Goal: Task Accomplishment & Management: Manage account settings

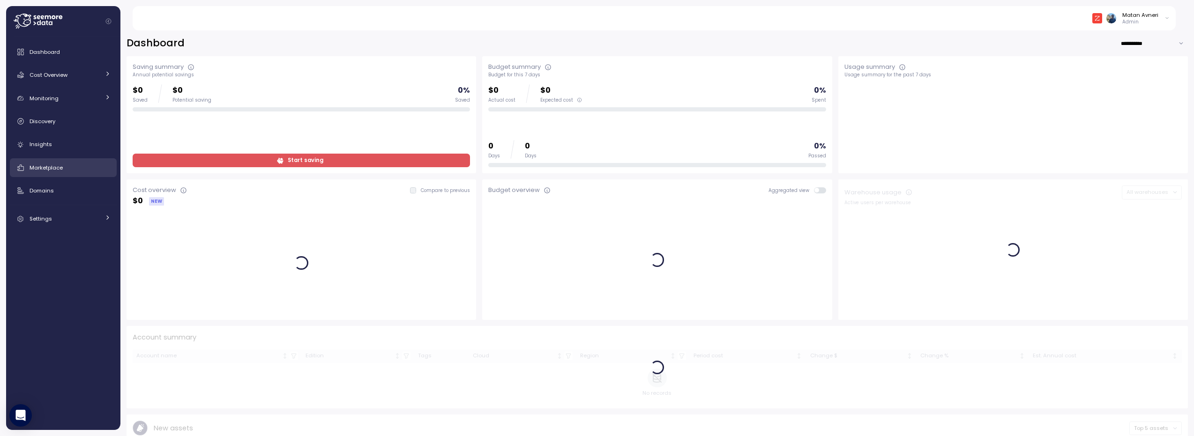
click at [53, 163] on div "Marketplace" at bounding box center [70, 167] width 81 height 9
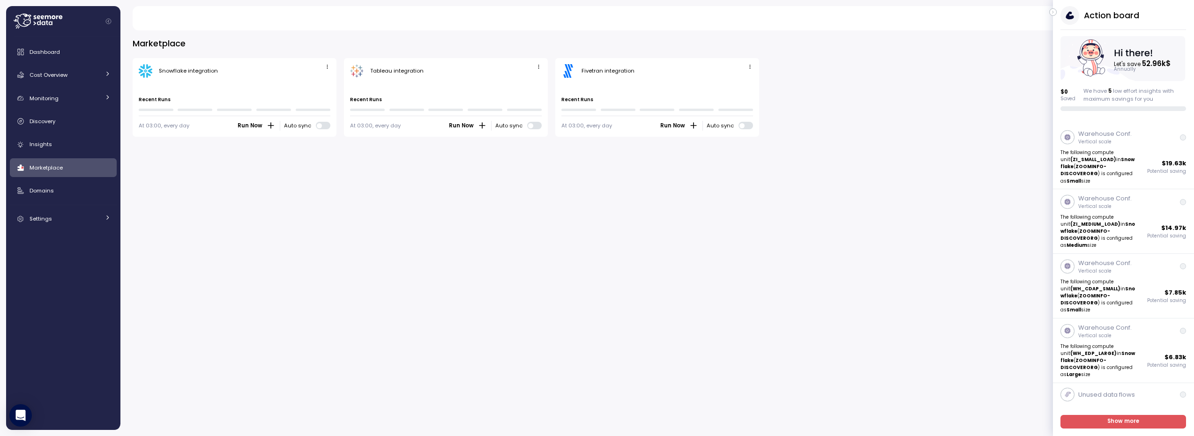
click at [320, 67] on div "Snowflake integration" at bounding box center [235, 71] width 192 height 14
click at [327, 65] on icon "button" at bounding box center [327, 67] width 6 height 6
click at [321, 80] on button "Edit" at bounding box center [312, 84] width 35 height 13
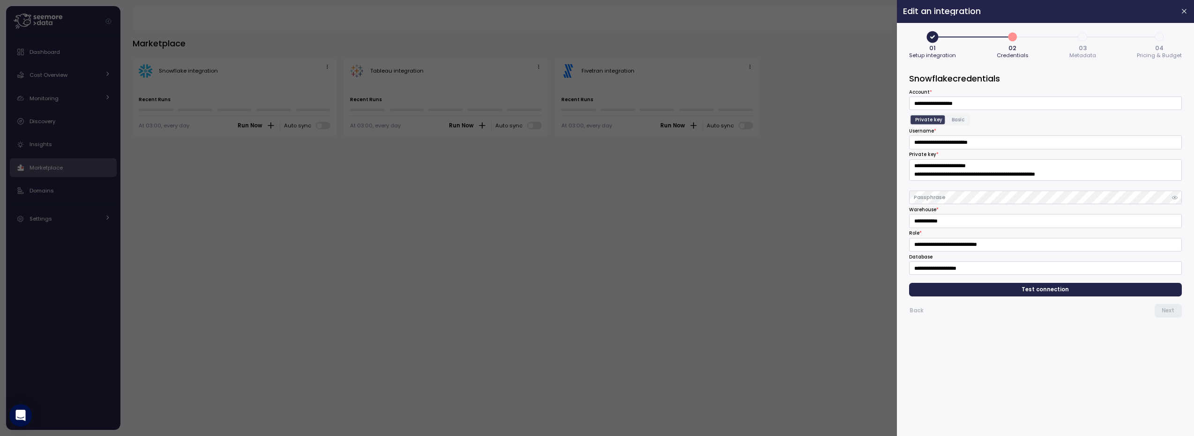
click at [1048, 293] on span "Test connection" at bounding box center [1045, 289] width 47 height 13
click at [45, 206] on div at bounding box center [597, 218] width 1194 height 436
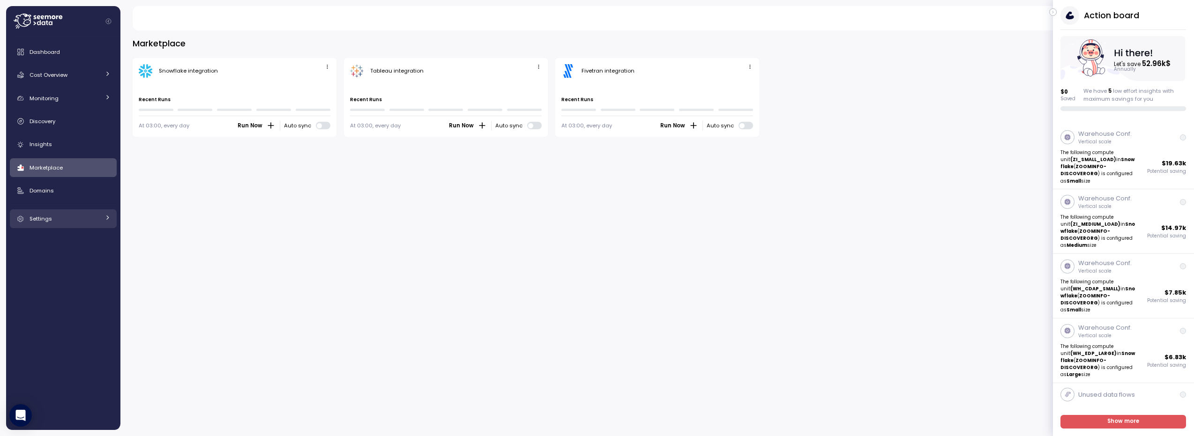
click at [52, 215] on div "Settings" at bounding box center [65, 218] width 70 height 9
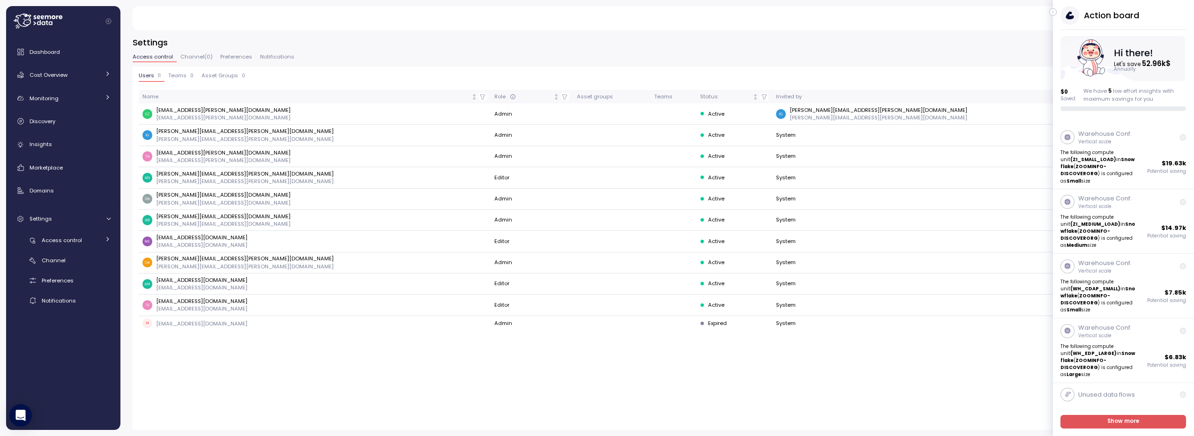
click at [1054, 12] on icon "button" at bounding box center [1053, 12] width 4 height 11
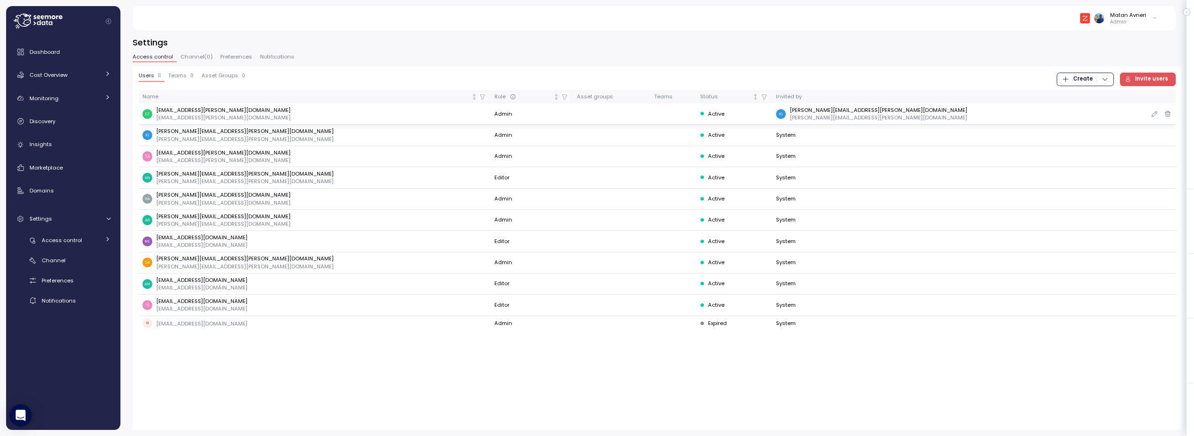
click at [883, 112] on p "igor.kolton@zoominfo.com" at bounding box center [878, 109] width 178 height 7
click at [881, 120] on p "igor.kolton@zoominfo.com" at bounding box center [878, 117] width 178 height 7
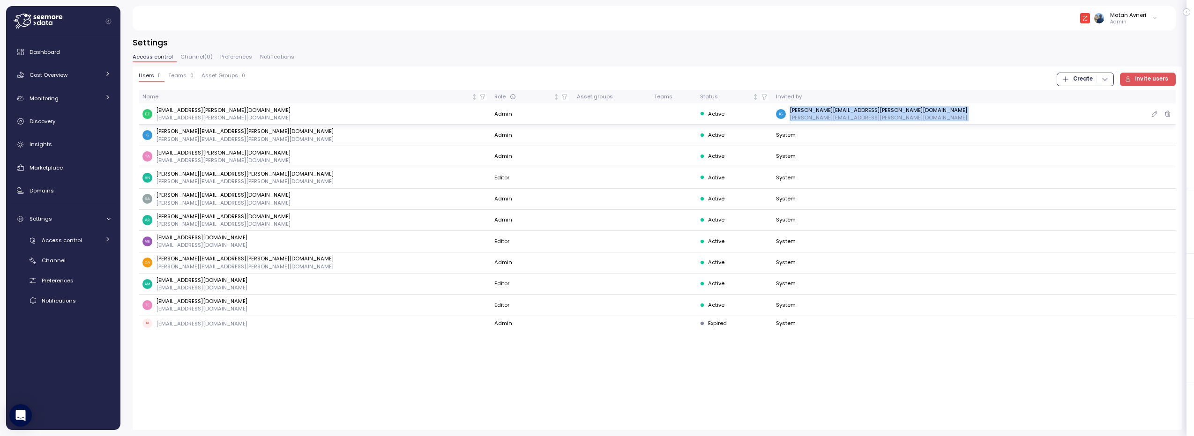
drag, startPoint x: 881, startPoint y: 120, endPoint x: 881, endPoint y: 111, distance: 9.4
click at [881, 111] on div "igor.kolton@zoominfo.com igor.kolton@zoominfo.com" at bounding box center [878, 113] width 178 height 15
click at [881, 111] on p "igor.kolton@zoominfo.com" at bounding box center [878, 109] width 178 height 7
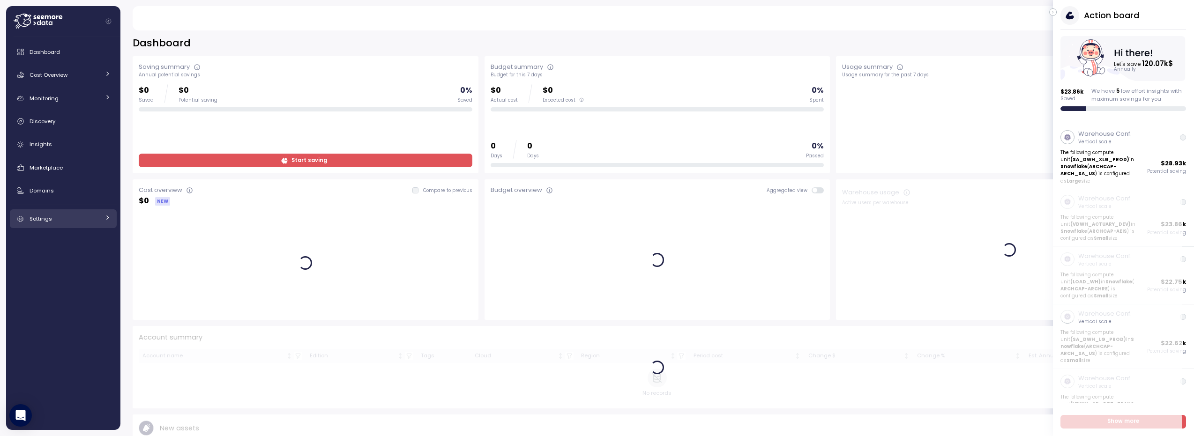
click at [65, 211] on link "Settings" at bounding box center [63, 218] width 107 height 19
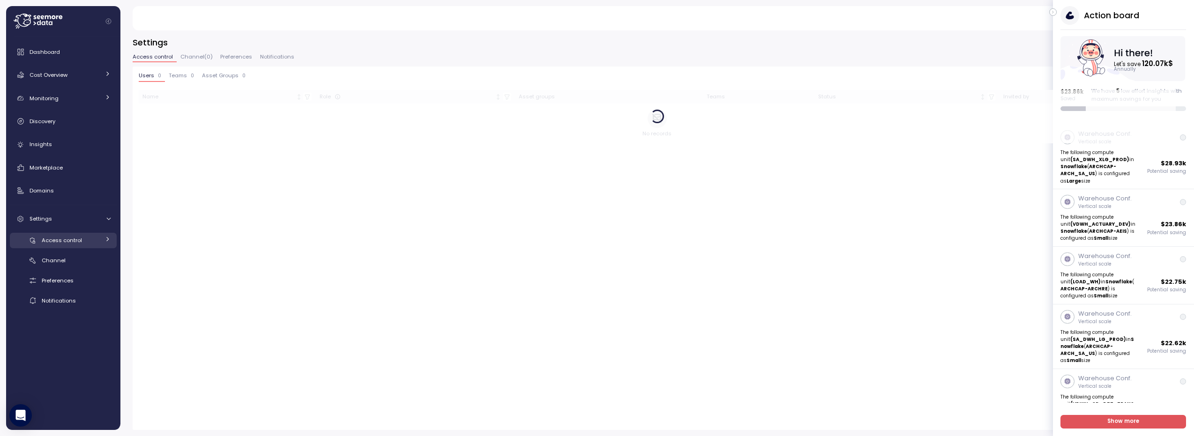
click at [61, 246] on link "Access control" at bounding box center [63, 240] width 107 height 15
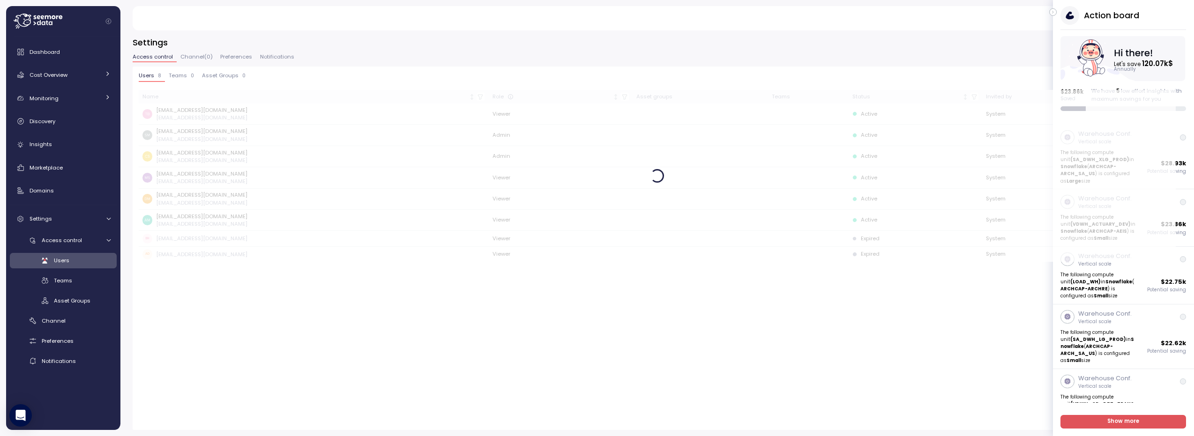
click at [1054, 12] on icon "button" at bounding box center [1053, 12] width 4 height 11
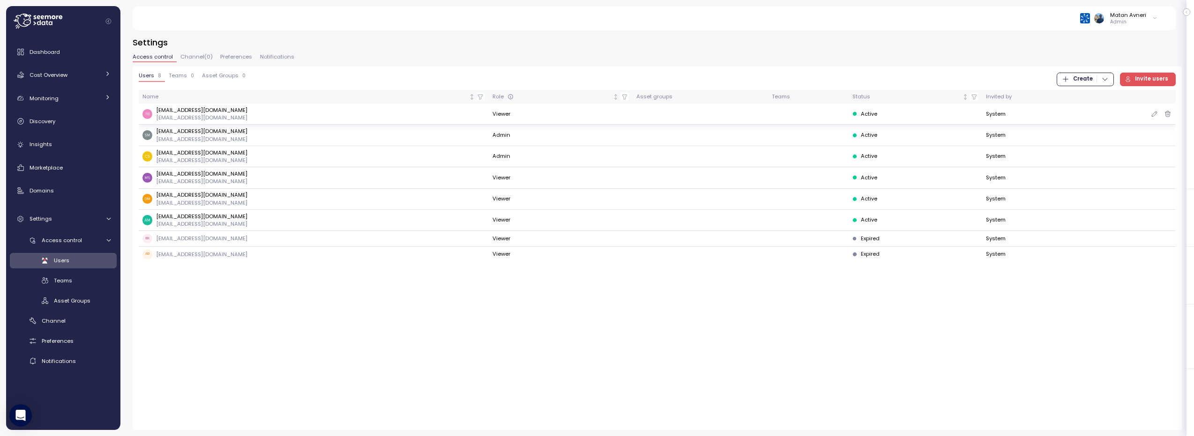
click at [168, 109] on p "tbedford@archinsurance.com" at bounding box center [201, 109] width 91 height 7
copy p "tbedford"
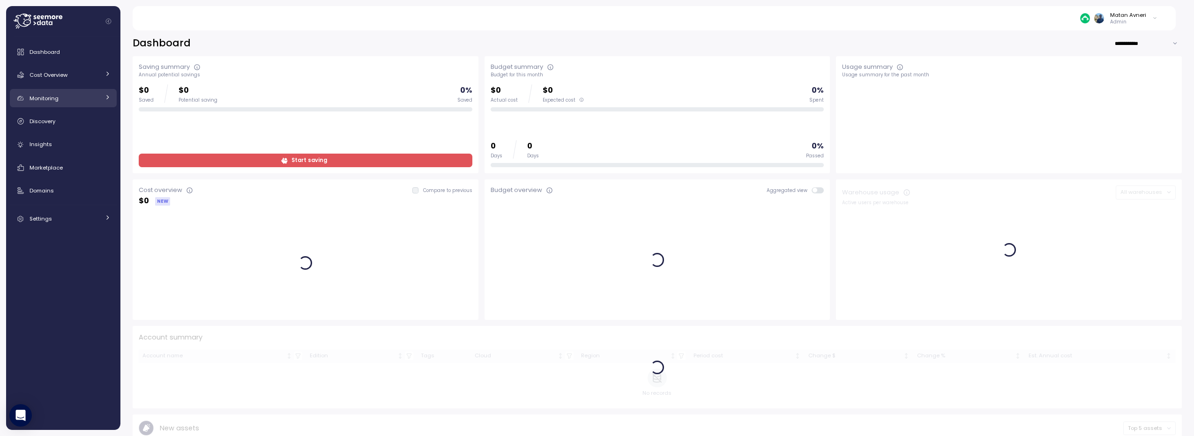
click at [58, 97] on span "Monitoring" at bounding box center [44, 98] width 29 height 7
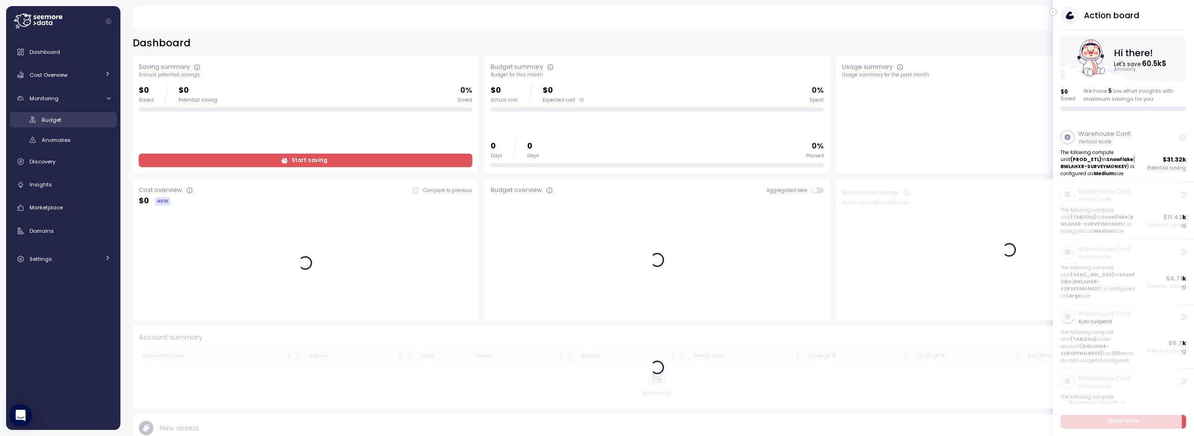
click at [52, 125] on link "Budget" at bounding box center [63, 119] width 107 height 15
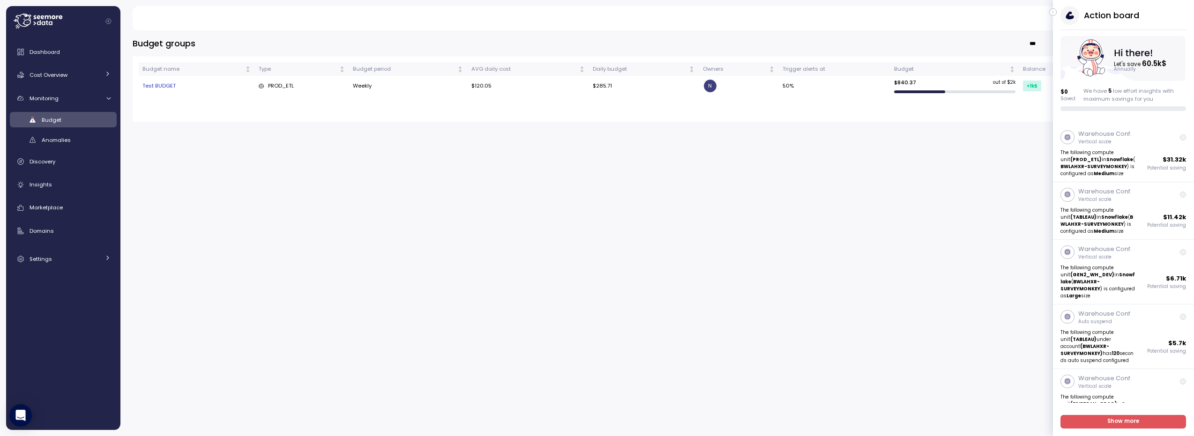
click at [1055, 13] on icon "button" at bounding box center [1053, 12] width 4 height 11
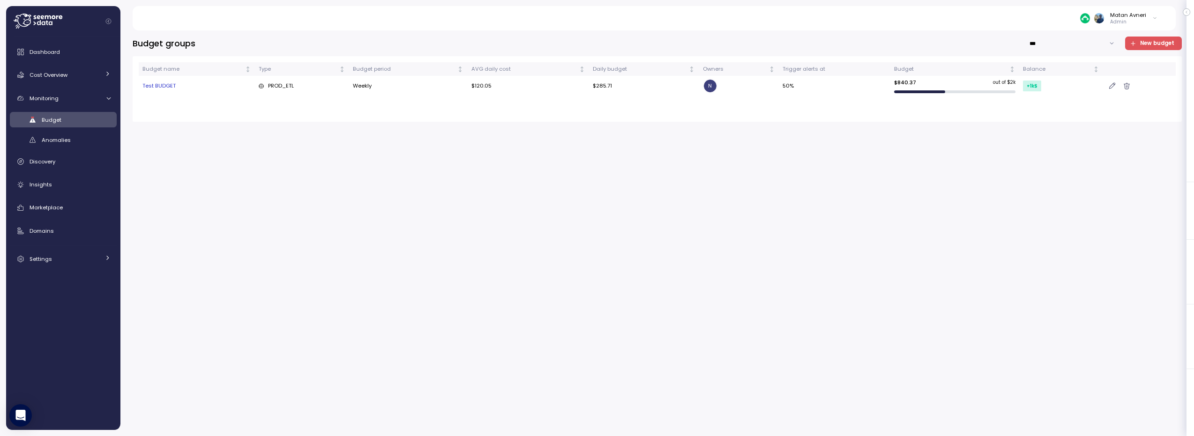
click at [154, 83] on div "Test BUDGET" at bounding box center [196, 86] width 109 height 8
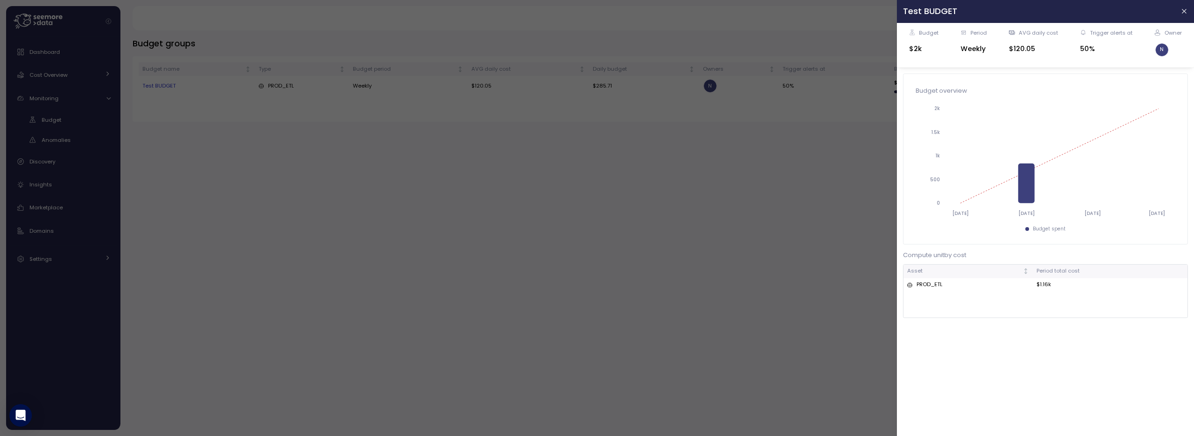
click at [572, 152] on div at bounding box center [597, 218] width 1194 height 436
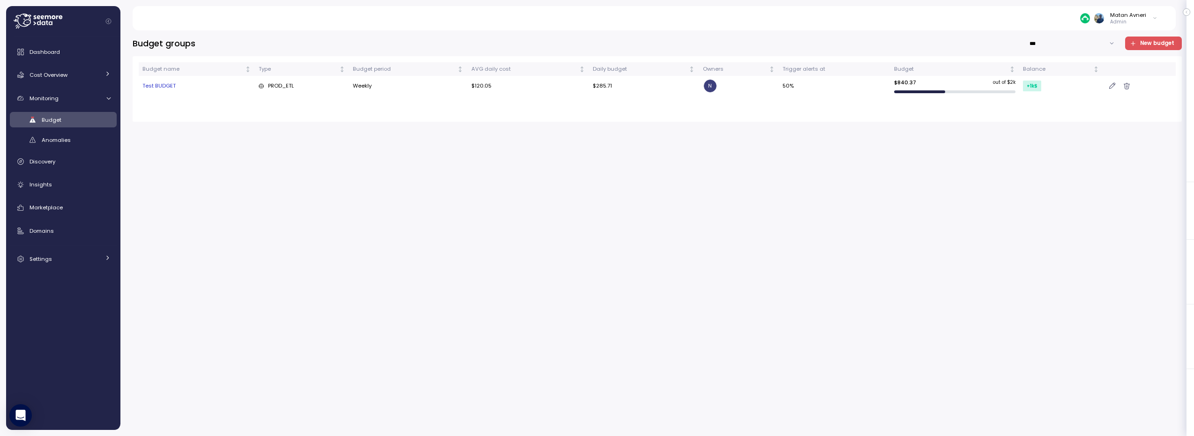
click at [752, 173] on div "Budget groups *** New budget Budget name Type Budget period AVG daily cost Dail…" at bounding box center [657, 234] width 1049 height 394
click at [712, 166] on div "Budget groups *** New budget Budget name Type Budget period AVG daily cost Dail…" at bounding box center [657, 234] width 1049 height 394
